Goal: Find specific page/section: Find specific page/section

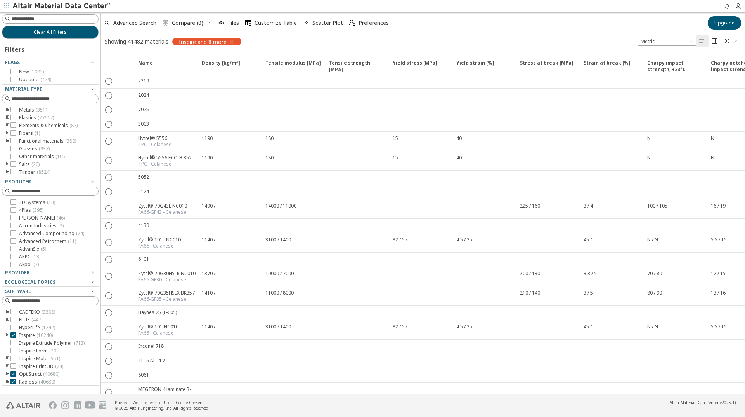
click at [51, 5] on img at bounding box center [61, 6] width 99 height 8
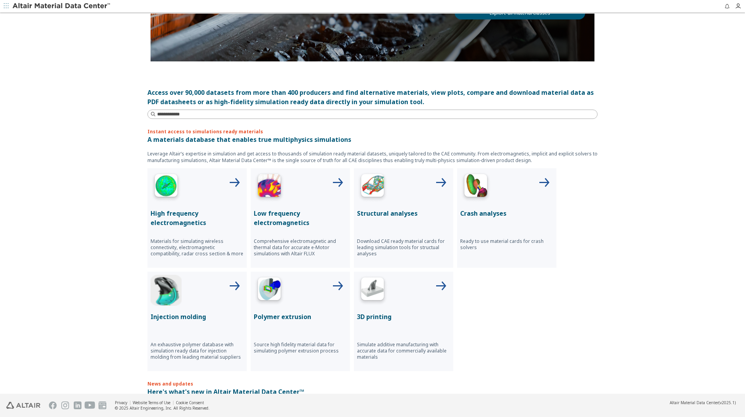
scroll to position [116, 0]
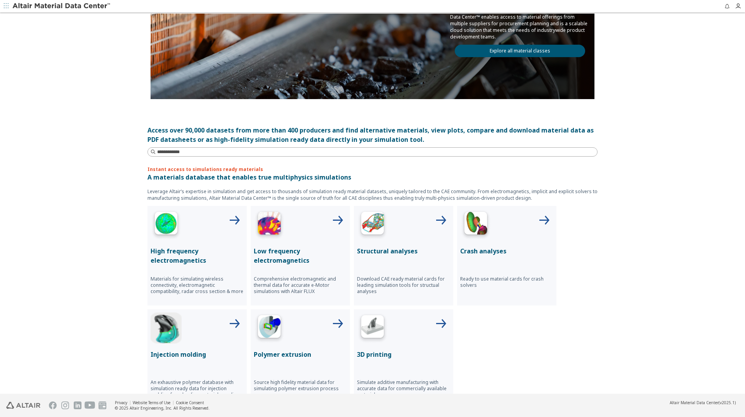
click at [372, 224] on img at bounding box center [372, 224] width 31 height 31
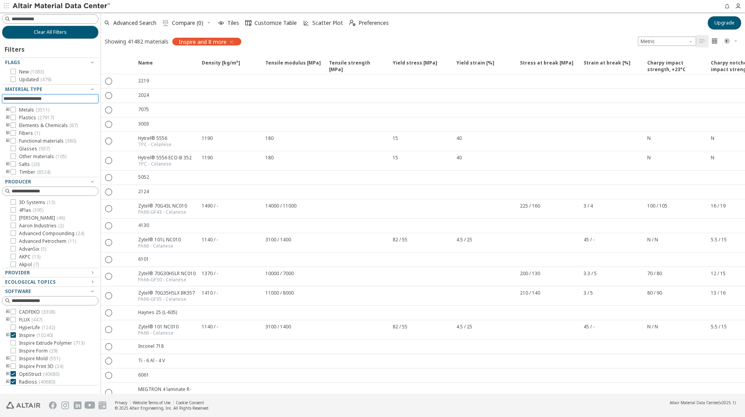
click at [27, 97] on input at bounding box center [50, 98] width 95 height 9
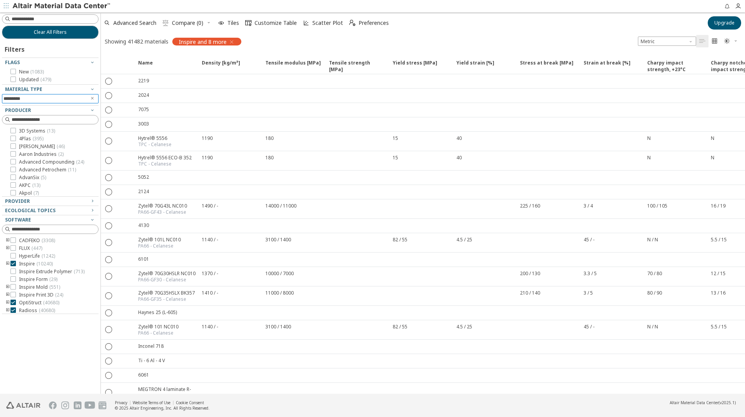
click at [27, 97] on input "*********" at bounding box center [44, 98] width 83 height 9
type input "*********"
click at [92, 98] on icon "Clear text" at bounding box center [92, 98] width 5 height 5
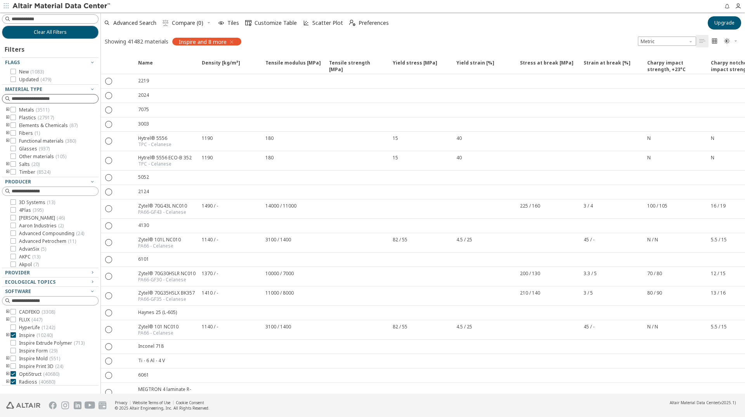
click at [6, 117] on icon "toogle group" at bounding box center [7, 118] width 5 height 6
click at [19, 124] on icon "toogle group" at bounding box center [19, 125] width 5 height 6
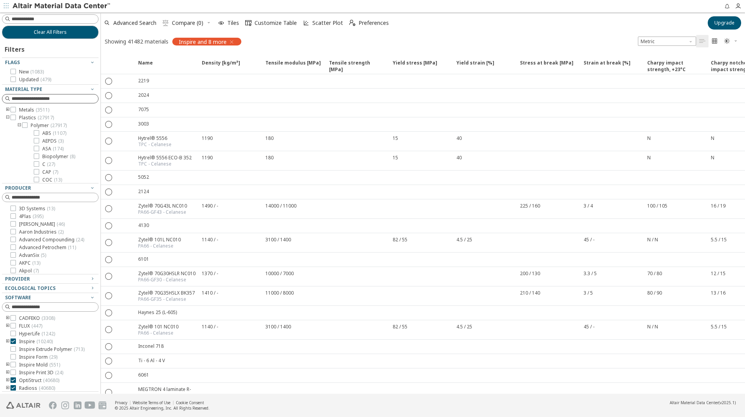
click at [19, 124] on icon "toogle group" at bounding box center [19, 125] width 5 height 6
click at [7, 133] on icon "toogle group" at bounding box center [7, 133] width 5 height 6
click at [7, 141] on icon "toogle group" at bounding box center [7, 141] width 5 height 6
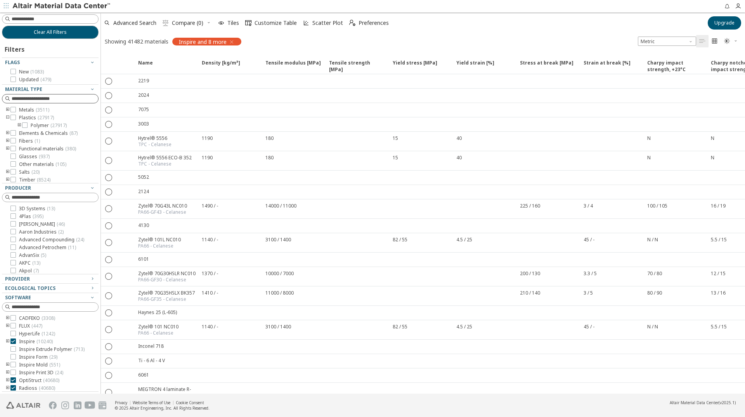
click at [7, 141] on icon "toogle group" at bounding box center [7, 141] width 5 height 6
click at [30, 148] on label "GF ( 1 )" at bounding box center [32, 149] width 21 height 6
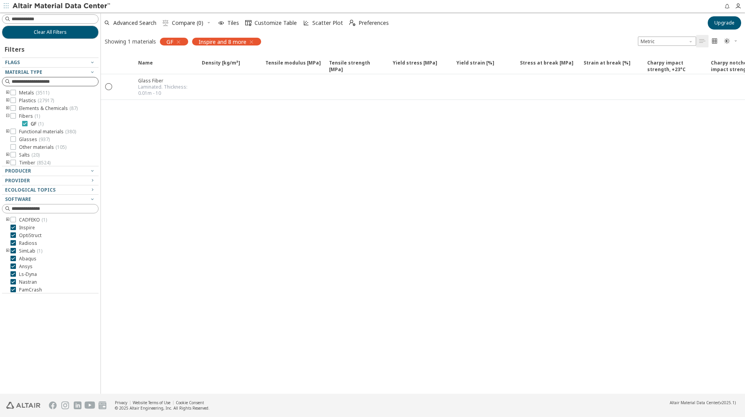
click at [25, 123] on icon at bounding box center [24, 123] width 5 height 5
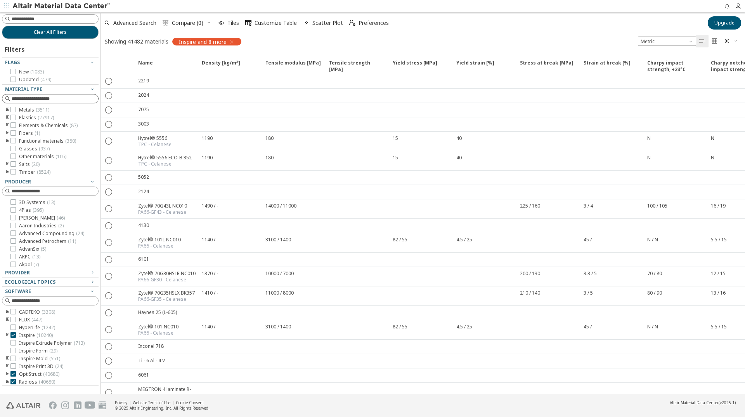
click at [8, 163] on icon "toogle group" at bounding box center [7, 164] width 5 height 6
click at [8, 162] on icon "toogle group" at bounding box center [7, 164] width 5 height 6
click at [7, 171] on icon "toogle group" at bounding box center [7, 172] width 5 height 6
click at [7, 141] on icon "toogle group" at bounding box center [7, 141] width 5 height 6
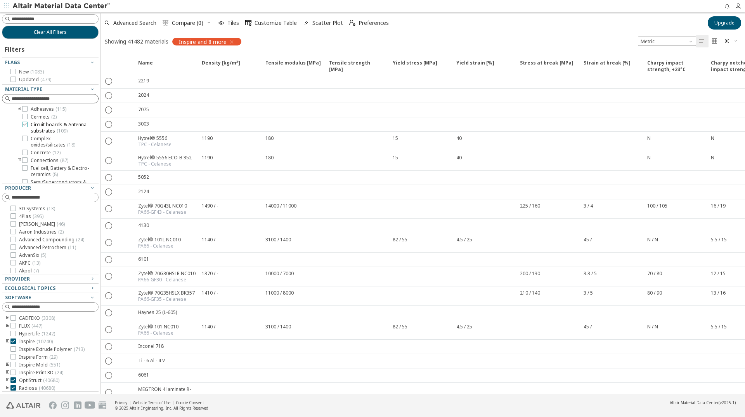
scroll to position [64, 0]
click at [18, 135] on icon "toogle group" at bounding box center [19, 136] width 5 height 6
click at [19, 136] on icon "toogle group" at bounding box center [19, 136] width 5 height 6
click at [6, 116] on icon "toogle group" at bounding box center [7, 116] width 5 height 6
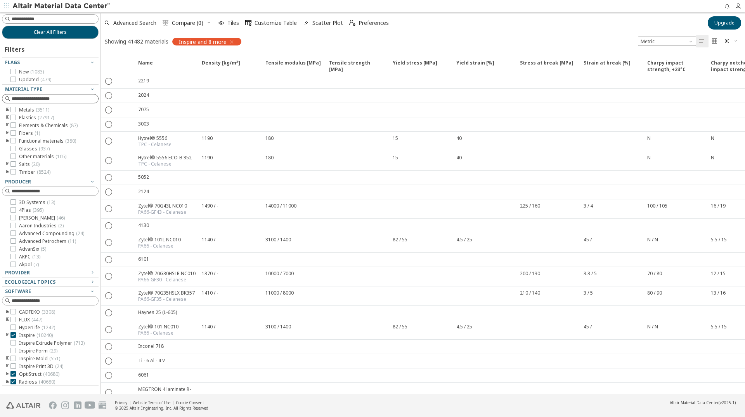
scroll to position [0, 0]
